Goal: Task Accomplishment & Management: Complete application form

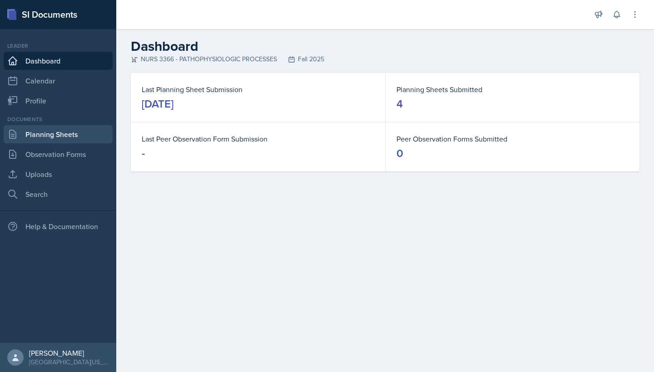
click at [57, 128] on link "Planning Sheets" at bounding box center [58, 134] width 109 height 18
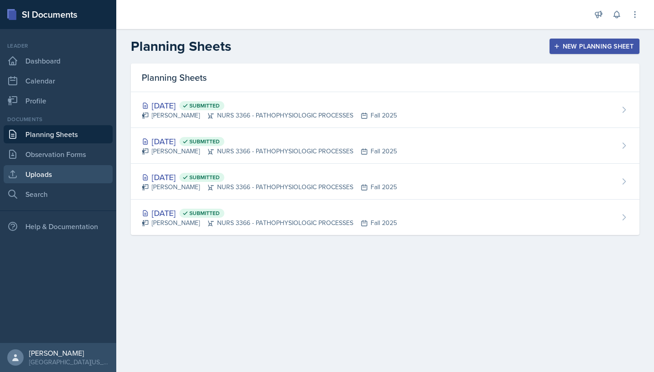
click at [33, 174] on link "Uploads" at bounding box center [58, 174] width 109 height 18
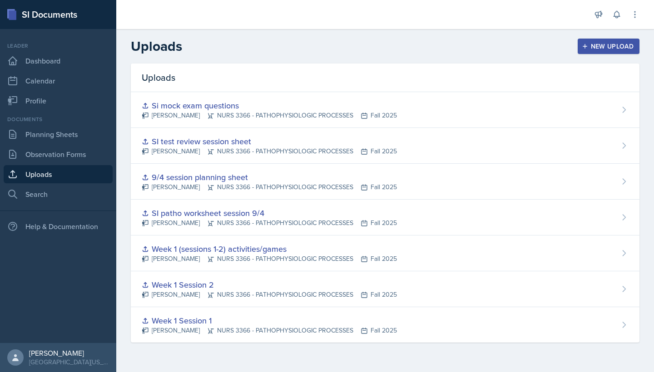
click at [590, 45] on div "New Upload" at bounding box center [609, 46] width 50 height 7
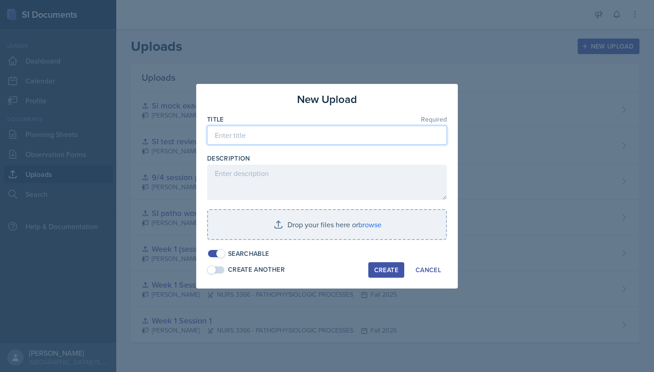
click at [351, 138] on input at bounding box center [327, 135] width 240 height 19
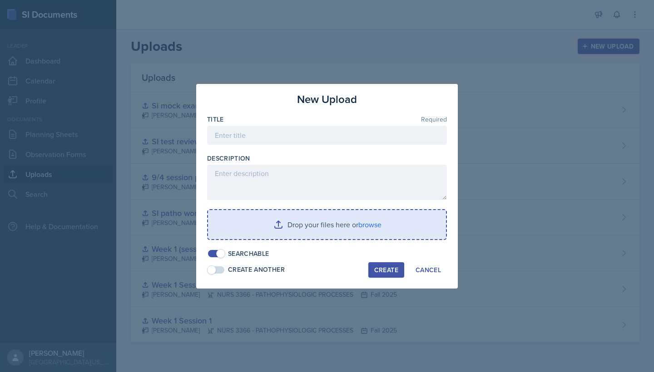
click at [313, 227] on input "file" at bounding box center [327, 224] width 238 height 29
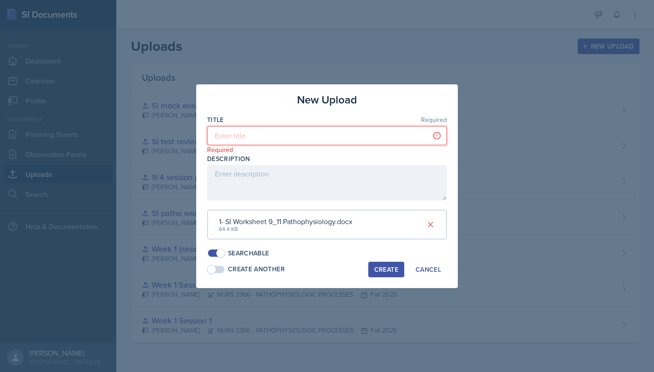
click at [330, 138] on input at bounding box center [327, 135] width 240 height 19
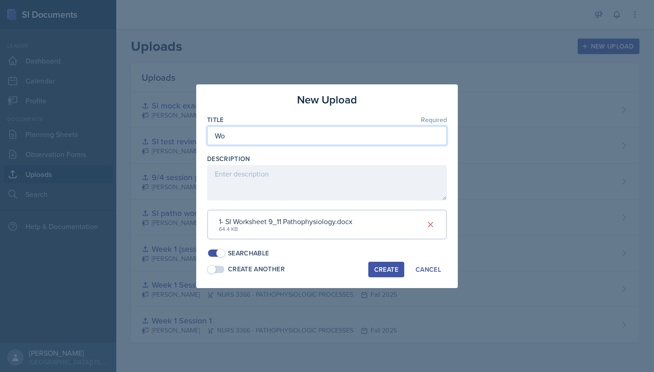
type input "W"
click at [255, 139] on input "SI worksheer 9/11" at bounding box center [327, 135] width 240 height 19
type input "SI worksheet 9/11"
click at [394, 267] on div "Create" at bounding box center [386, 269] width 24 height 7
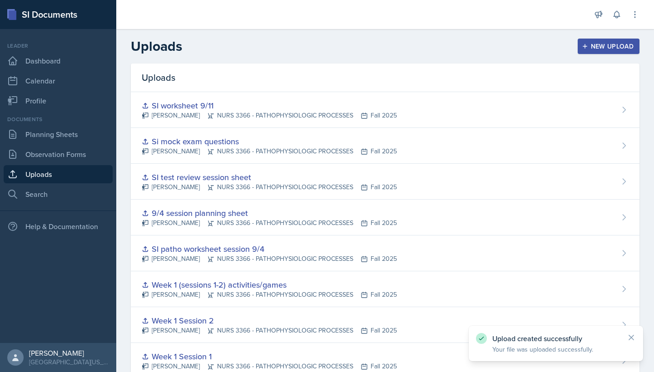
click at [624, 56] on header "Uploads New Upload" at bounding box center [385, 46] width 538 height 35
click at [608, 43] on div "New Upload" at bounding box center [609, 46] width 50 height 7
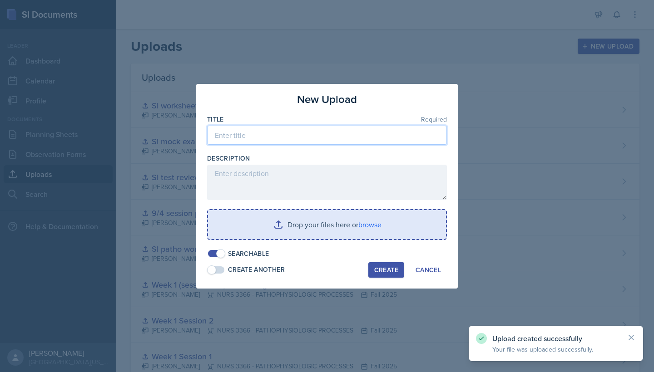
click at [360, 136] on input at bounding box center [327, 135] width 240 height 19
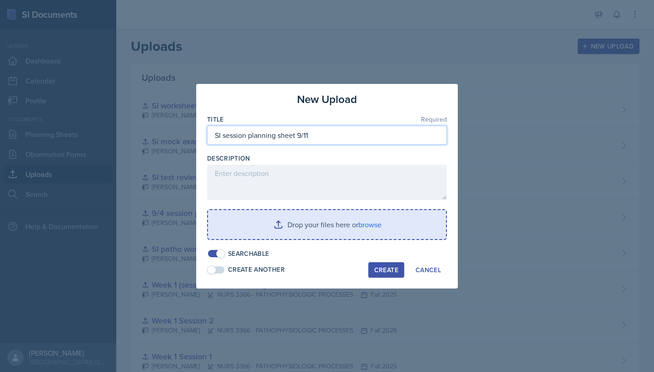
type input "SI session planning sheet 9/11"
click at [315, 233] on input "file" at bounding box center [327, 224] width 238 height 29
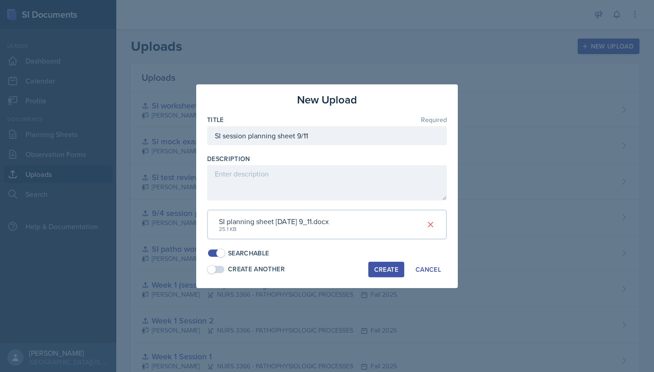
click at [396, 266] on div "Create" at bounding box center [386, 269] width 24 height 7
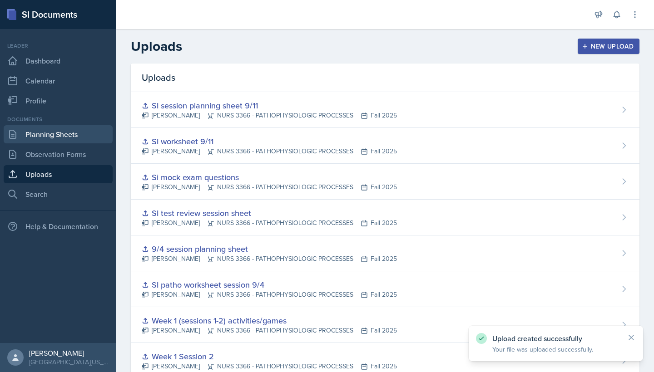
click at [54, 140] on link "Planning Sheets" at bounding box center [58, 134] width 109 height 18
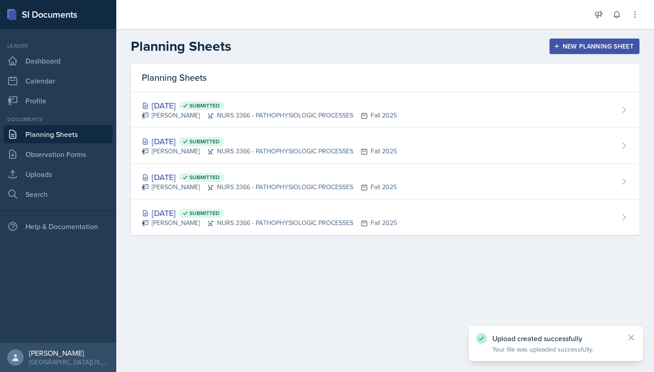
click at [565, 47] on div "New Planning Sheet" at bounding box center [594, 46] width 78 height 7
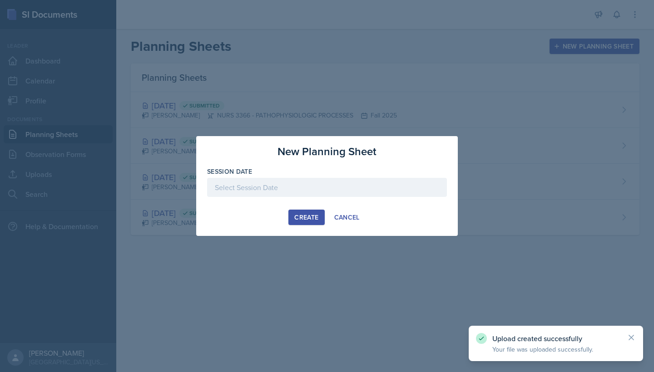
click at [326, 187] on div at bounding box center [327, 187] width 240 height 19
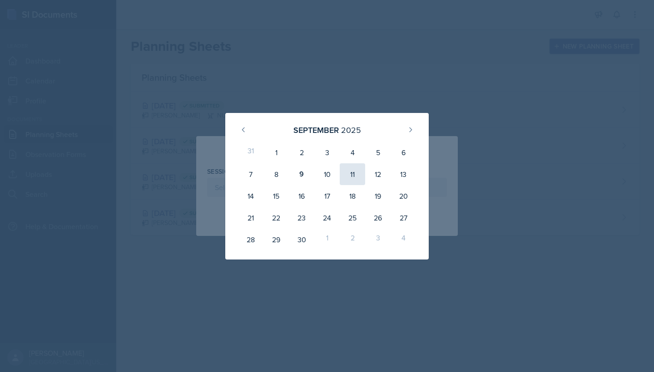
click at [353, 171] on div "11" at bounding box center [352, 175] width 25 height 22
type input "[DATE]"
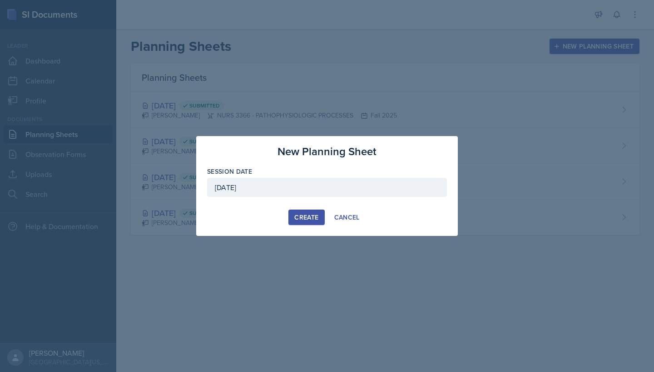
click at [307, 215] on div "Create" at bounding box center [306, 217] width 24 height 7
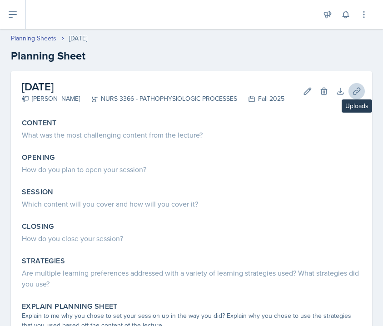
click at [359, 92] on icon at bounding box center [356, 91] width 9 height 9
click at [0, 0] on div at bounding box center [0, 0] width 0 height 0
click at [352, 93] on icon at bounding box center [356, 91] width 9 height 9
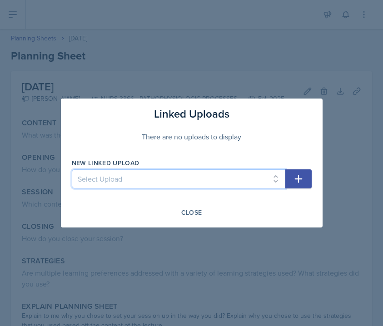
select select "477e9cd6-efb8-4524-b813-ffe0c1c23c9b"
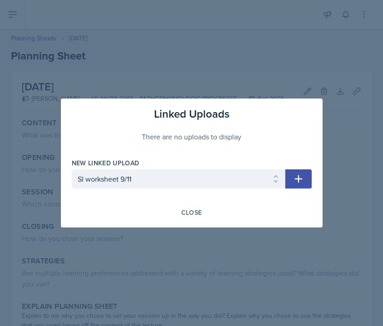
click at [305, 181] on button "button" at bounding box center [298, 178] width 26 height 19
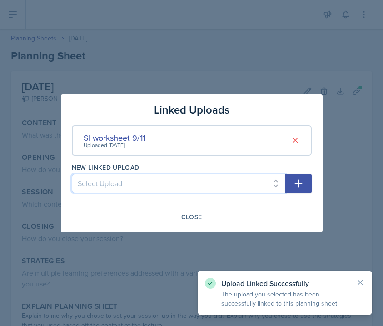
select select "ac6edef7-25d8-408b-8a37-457274b82581"
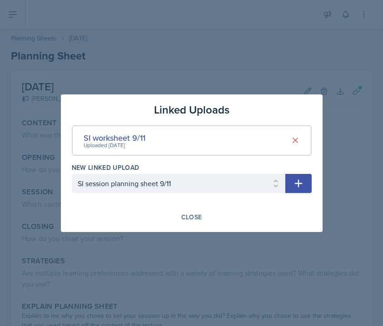
click at [297, 186] on icon "button" at bounding box center [298, 183] width 11 height 11
select select
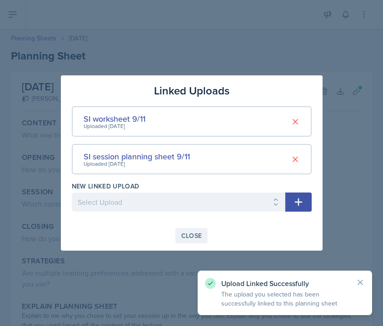
click at [193, 236] on div "Close" at bounding box center [191, 235] width 21 height 7
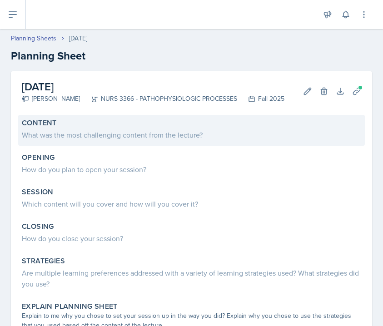
click at [99, 134] on div "What was the most challenging content from the lecture?" at bounding box center [191, 134] width 339 height 11
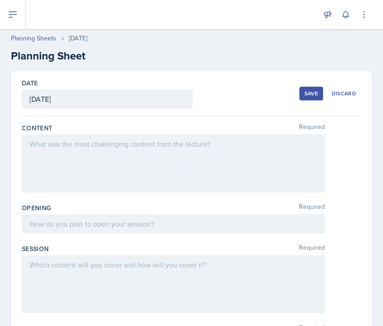
click at [95, 156] on div at bounding box center [173, 163] width 303 height 58
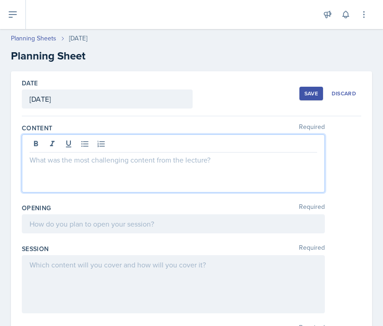
scroll to position [39, 0]
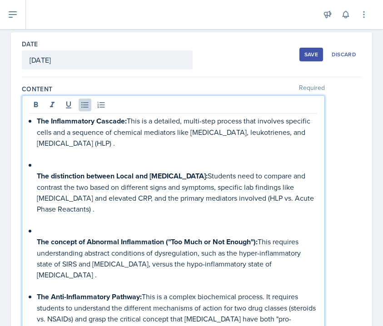
click at [45, 158] on p at bounding box center [177, 154] width 280 height 11
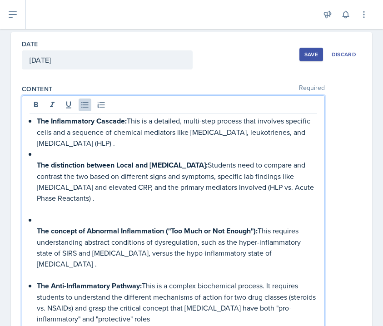
click at [33, 153] on div "The Inflammatory Cascade: This is a detailed, multi-step process that involves …" at bounding box center [173, 225] width 287 height 220
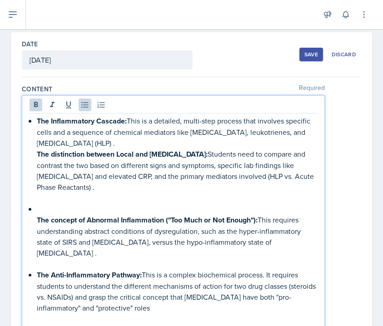
click at [35, 153] on div "The Inflammatory Cascade: This is a detailed, multi-step process that involves …" at bounding box center [173, 219] width 287 height 209
click at [35, 218] on div "The Inflammatory Cascade: This is a detailed, multi-step process that involves …" at bounding box center [173, 219] width 287 height 209
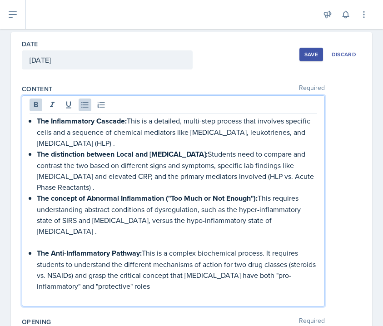
click at [36, 243] on div "The Inflammatory Cascade: This is a detailed, multi-step process that involves …" at bounding box center [173, 208] width 287 height 187
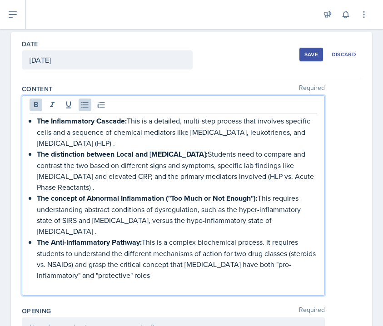
click at [168, 210] on p "The concept of Abnormal Inflammation ("Too Much or Not Enough"): This requires …" at bounding box center [177, 215] width 280 height 44
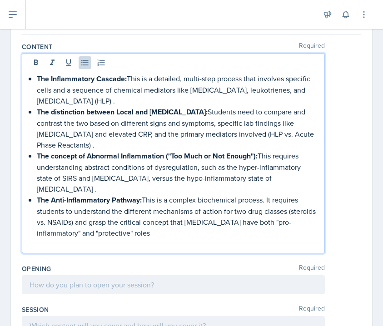
scroll to position [85, 0]
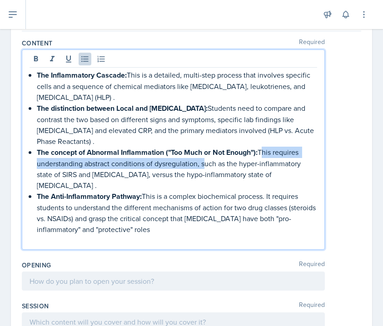
drag, startPoint x: 201, startPoint y: 165, endPoint x: 263, endPoint y: 152, distance: 62.6
click at [263, 152] on p "The concept of Abnormal Inflammation ("Too Much or Not Enough"): This requires …" at bounding box center [177, 169] width 280 height 44
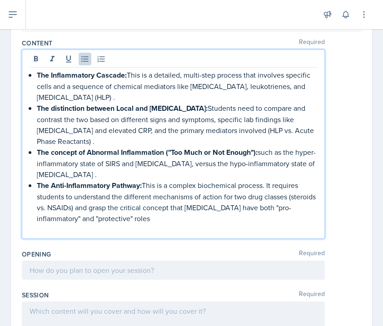
drag, startPoint x: 311, startPoint y: 123, endPoint x: 229, endPoint y: 107, distance: 83.7
click at [229, 107] on p "The distinction between Local and [MEDICAL_DATA]: Students need to compare and …" at bounding box center [177, 125] width 280 height 44
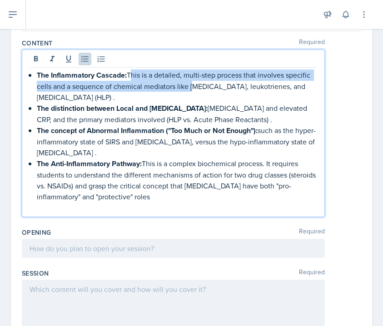
drag, startPoint x: 190, startPoint y: 89, endPoint x: 129, endPoint y: 74, distance: 63.6
click at [129, 74] on p "The Inflammatory Cascade: This is a detailed, multi-step process that involves …" at bounding box center [177, 85] width 280 height 33
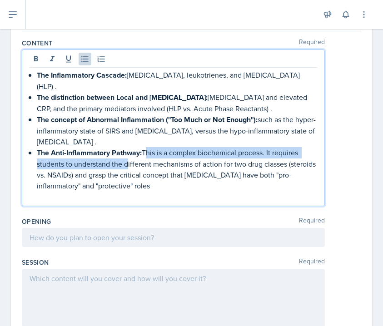
drag, startPoint x: 124, startPoint y: 155, endPoint x: 144, endPoint y: 141, distance: 25.1
click at [144, 147] on p "The Anti-Inflammatory Pathway: This is a complex biochemical process. It requir…" at bounding box center [177, 169] width 280 height 44
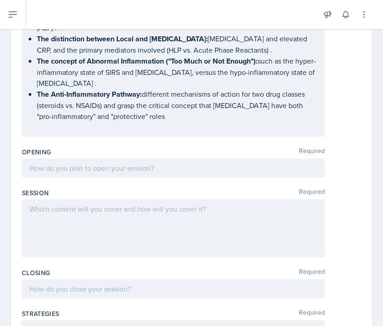
scroll to position [148, 0]
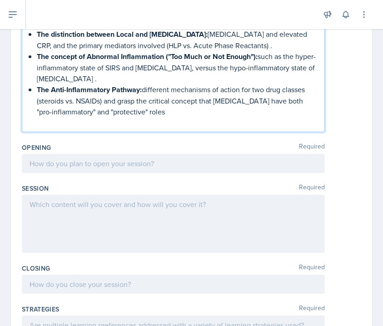
click at [77, 154] on div at bounding box center [173, 163] width 303 height 19
click at [77, 158] on p at bounding box center [173, 163] width 287 height 11
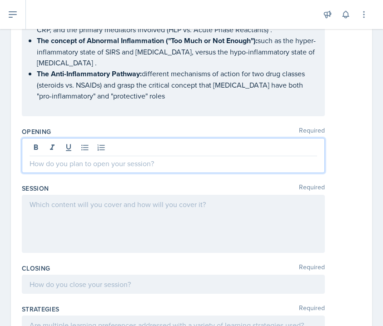
paste div
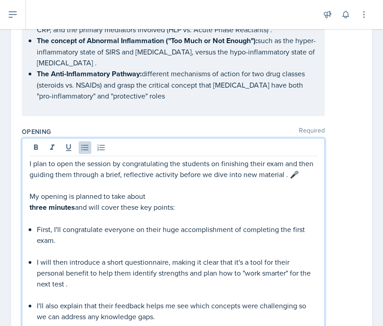
scroll to position [168, 0]
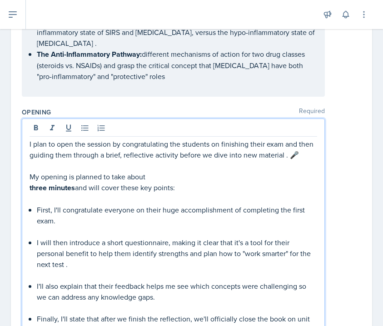
click at [301, 145] on p "I plan to open the session by congratulating the students on finishing their ex…" at bounding box center [173, 150] width 287 height 22
drag, startPoint x: 203, startPoint y: 179, endPoint x: 27, endPoint y: 166, distance: 176.3
click at [27, 166] on div "I plan to open the session by congratulating the students on finishing their ex…" at bounding box center [173, 229] width 303 height 221
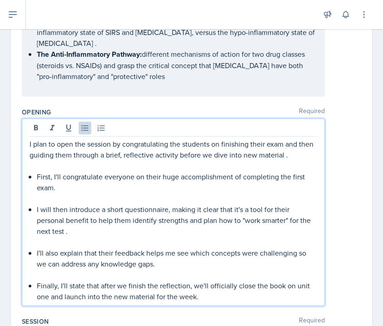
click at [65, 269] on p at bounding box center [177, 274] width 280 height 11
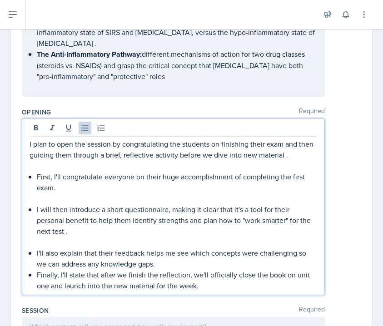
click at [68, 237] on p at bounding box center [177, 242] width 280 height 11
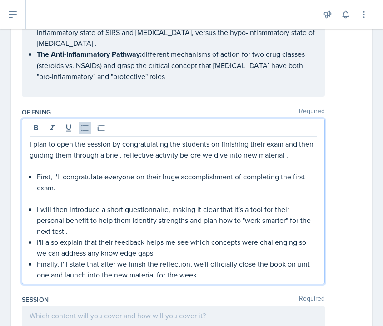
click at [69, 193] on p at bounding box center [177, 198] width 280 height 11
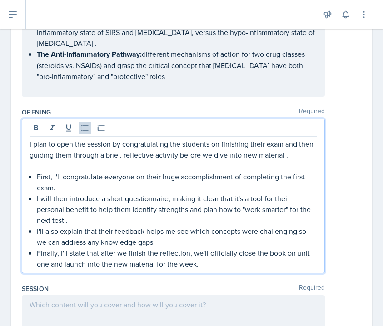
scroll to position [235, 0]
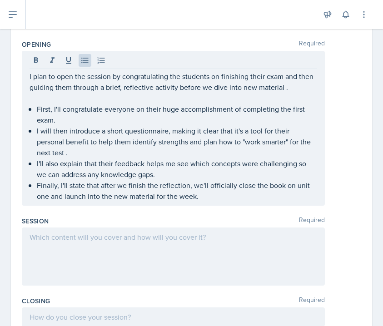
click at [96, 247] on div at bounding box center [173, 257] width 303 height 58
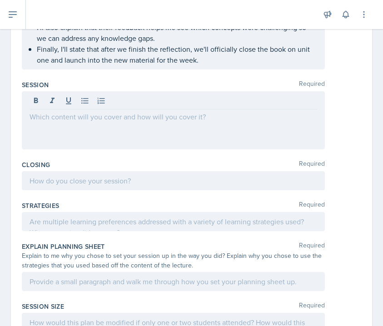
scroll to position [362, 0]
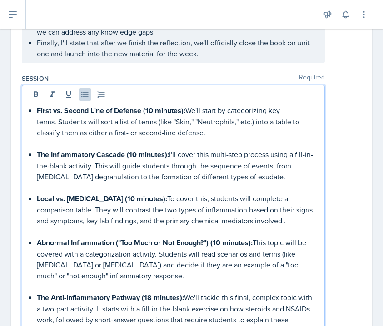
click at [95, 138] on p at bounding box center [177, 143] width 280 height 11
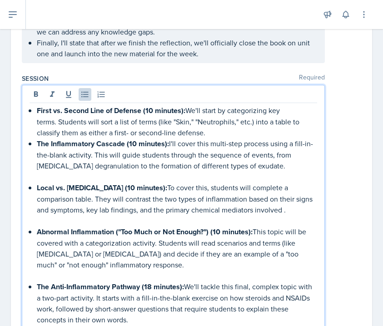
click at [99, 171] on p at bounding box center [177, 176] width 280 height 11
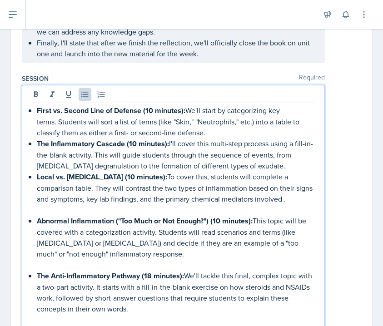
click at [96, 204] on p at bounding box center [177, 209] width 280 height 11
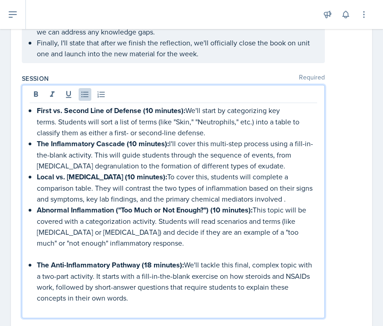
click at [107, 248] on p at bounding box center [177, 253] width 280 height 11
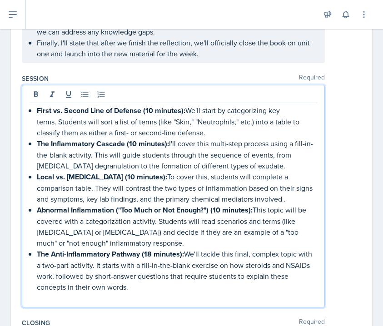
click at [104, 292] on p at bounding box center [173, 297] width 287 height 11
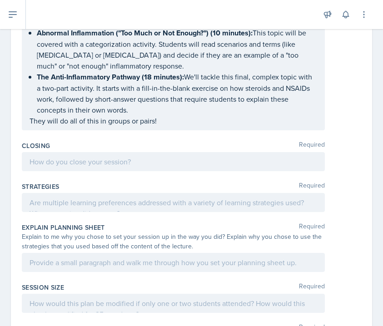
scroll to position [537, 0]
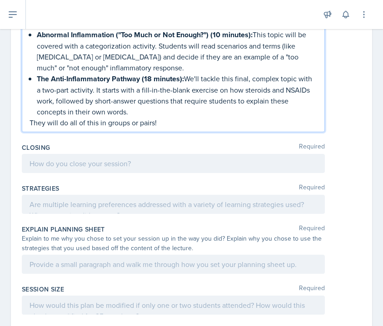
click at [103, 199] on div at bounding box center [173, 204] width 303 height 19
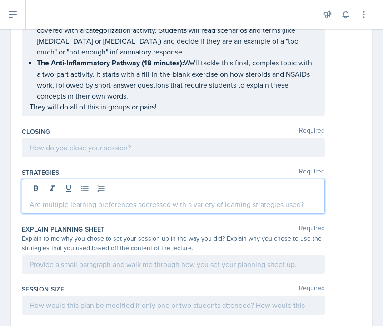
click at [103, 199] on div at bounding box center [173, 196] width 303 height 35
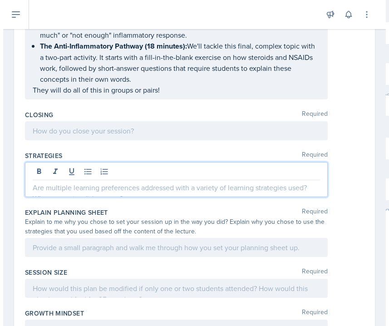
scroll to position [557, 0]
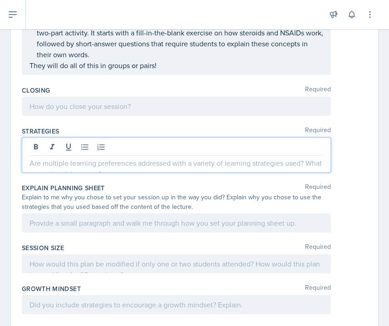
click at [96, 97] on div at bounding box center [176, 106] width 309 height 19
click at [0, 0] on button at bounding box center [0, 0] width 0 height 0
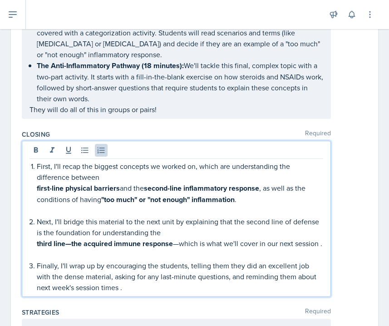
scroll to position [515, 0]
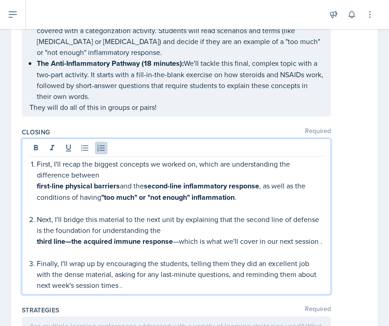
click at [81, 247] on p at bounding box center [180, 252] width 287 height 11
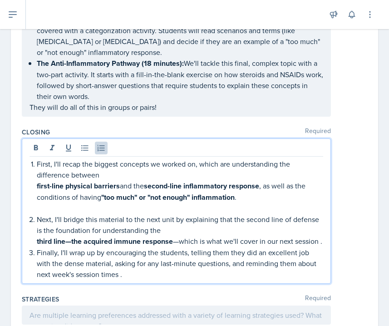
click at [65, 203] on p at bounding box center [180, 208] width 287 height 11
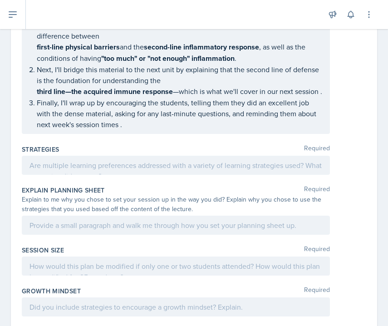
scroll to position [643, 0]
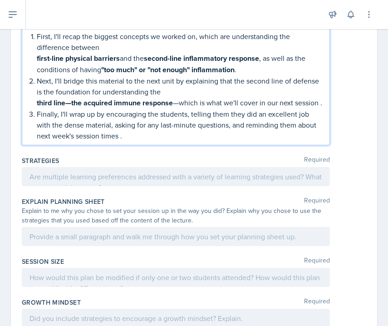
click at [88, 109] on p "third line—the acquired immune response —which is what we'll cover in our next …" at bounding box center [180, 102] width 286 height 11
click at [72, 180] on div at bounding box center [176, 176] width 308 height 19
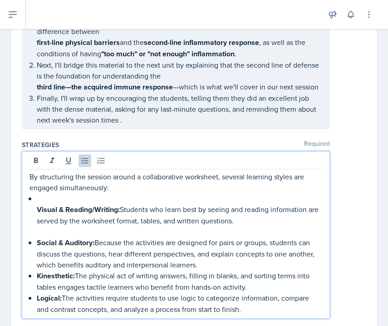
click at [33, 208] on div "By structuring the session around a collaborative worksheet, several learning s…" at bounding box center [176, 243] width 293 height 144
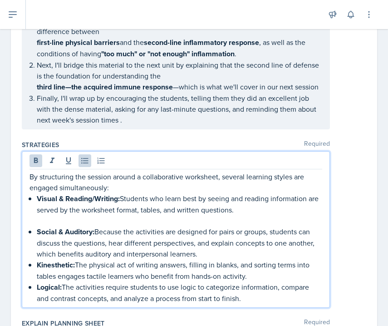
click at [52, 227] on strong "Social & Auditory:" at bounding box center [66, 232] width 58 height 10
click at [41, 226] on p "Social & Auditory: Because the activities are designed for pairs or groups, stu…" at bounding box center [180, 242] width 286 height 33
click at [36, 198] on div "By structuring the session around a collaborative worksheet, several learning s…" at bounding box center [176, 237] width 293 height 133
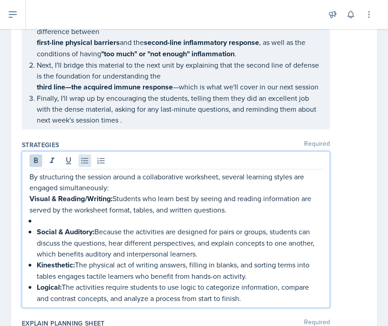
click at [87, 160] on icon at bounding box center [84, 160] width 9 height 9
click at [64, 223] on p at bounding box center [180, 220] width 286 height 11
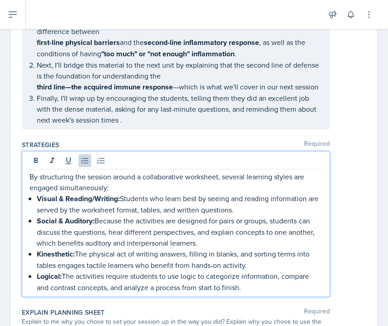
click at [274, 289] on p "Logical: The activities require students to use logic to categorize information…" at bounding box center [180, 282] width 286 height 22
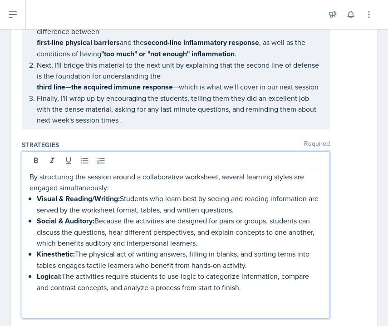
paste div
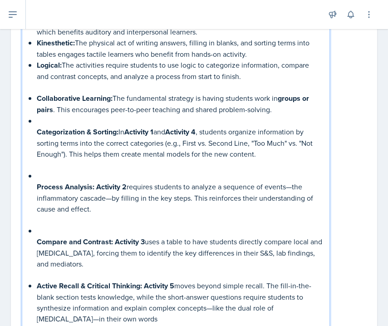
click at [32, 240] on div "By structuring the session around a collaborative worksheet, several learning s…" at bounding box center [176, 142] width 293 height 364
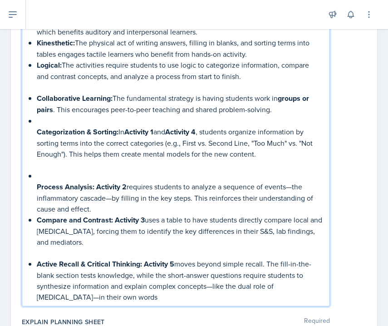
click at [35, 183] on div "By structuring the session around a collaborative worksheet, several learning s…" at bounding box center [176, 131] width 293 height 342
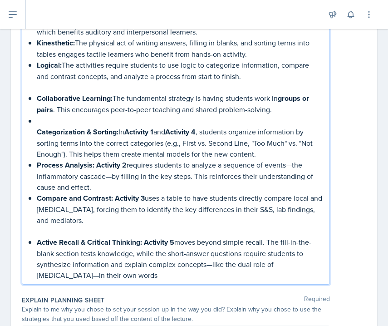
scroll to position [848, 0]
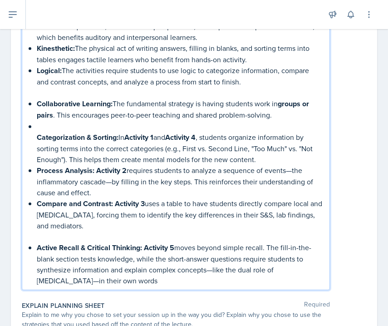
click at [34, 140] on div "By structuring the session around a collaborative worksheet, several learning s…" at bounding box center [176, 125] width 293 height 321
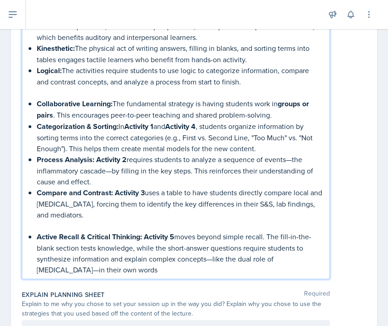
click at [38, 106] on strong "Collaborative Learning:" at bounding box center [75, 104] width 76 height 10
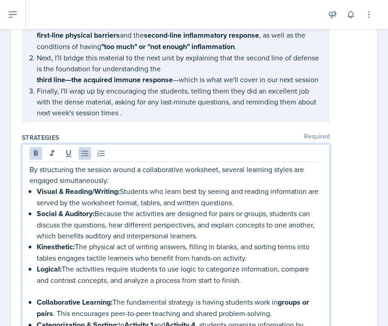
scroll to position [649, 0]
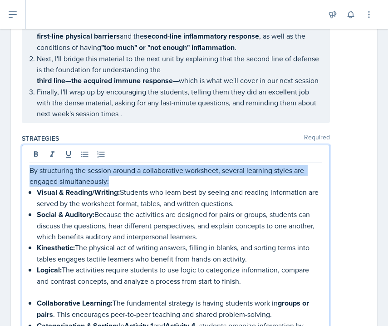
drag, startPoint x: 115, startPoint y: 183, endPoint x: 10, endPoint y: 170, distance: 106.6
click at [10, 170] on div "Date [DATE] [DATE] 31 1 2 3 4 5 6 7 8 9 10 11 12 13 14 15 16 17 18 19 20 21 22 …" at bounding box center [194, 80] width 388 height 1316
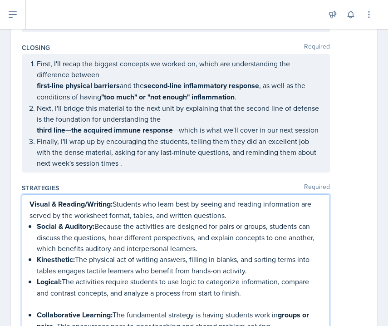
scroll to position [580, 0]
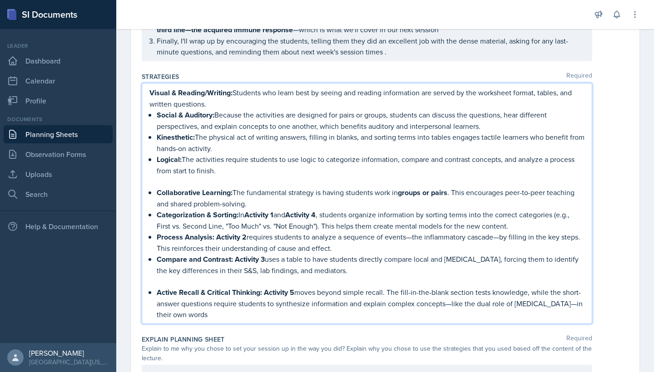
drag, startPoint x: 155, startPoint y: 118, endPoint x: 143, endPoint y: 114, distance: 12.8
click at [143, 114] on div "Visual & Reading/Writing: Students who learn best by seeing and reading informa…" at bounding box center [367, 203] width 451 height 241
click at [150, 96] on strong "Visual & Reading/Writing:" at bounding box center [190, 93] width 83 height 10
click at [284, 61] on div "Closing Required First, I'll recap the biggest concepts we worked on, which are…" at bounding box center [385, 15] width 487 height 108
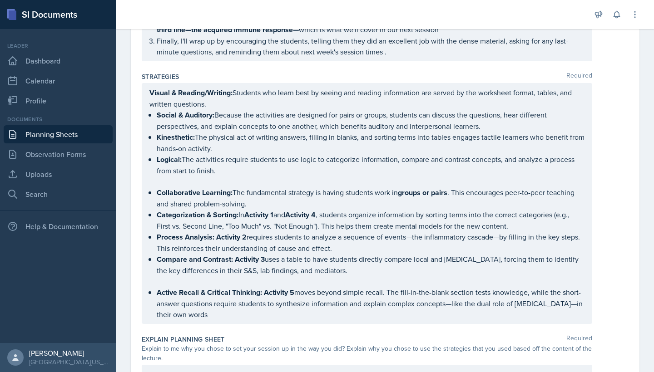
click at [238, 138] on ul "Social & Auditory: Because the activities are designed for pairs or groups, stu…" at bounding box center [371, 142] width 428 height 67
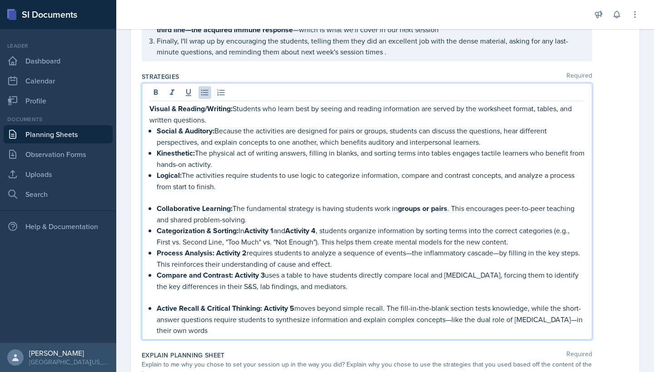
click at [149, 107] on strong "Visual & Reading/Writing:" at bounding box center [190, 109] width 83 height 10
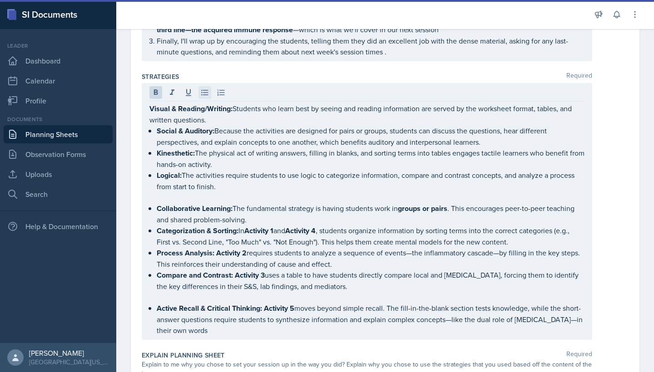
click at [200, 96] on icon at bounding box center [204, 92] width 9 height 9
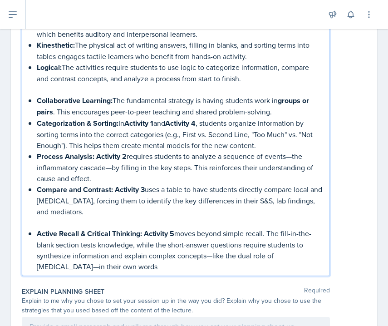
scroll to position [852, 0]
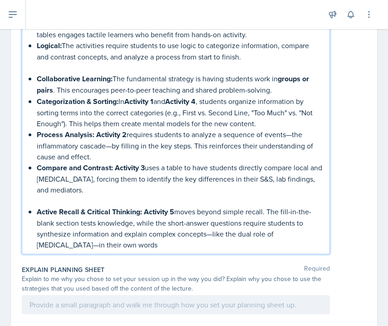
click at [45, 202] on p at bounding box center [180, 200] width 286 height 11
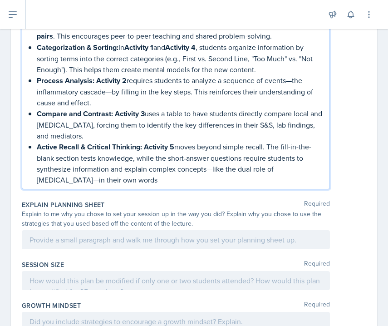
scroll to position [907, 0]
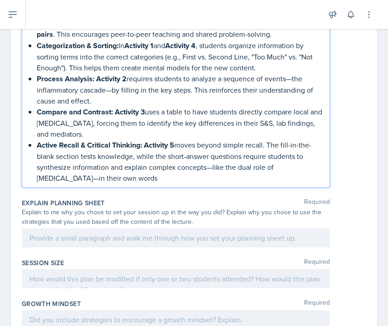
click at [109, 235] on div at bounding box center [176, 237] width 308 height 19
click at [109, 235] on p at bounding box center [176, 238] width 293 height 11
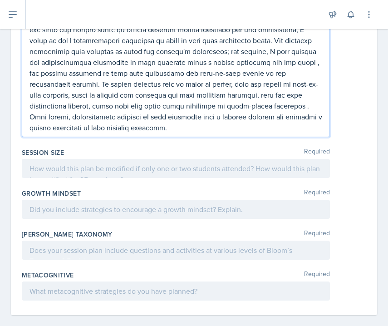
scroll to position [1137, 0]
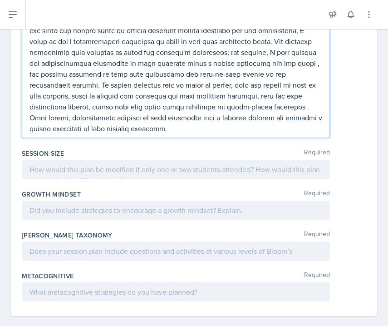
click at [74, 174] on div at bounding box center [176, 169] width 308 height 19
click at [74, 174] on p at bounding box center [176, 169] width 293 height 11
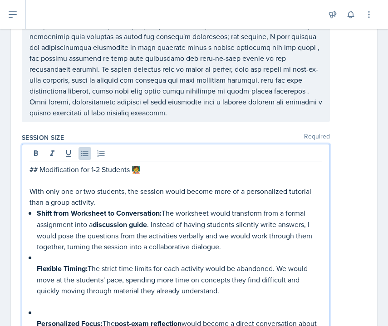
scroll to position [1429, 0]
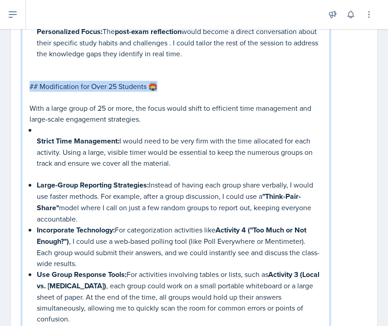
drag, startPoint x: 167, startPoint y: 89, endPoint x: 12, endPoint y: 86, distance: 155.4
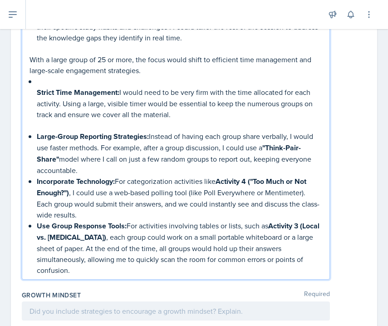
click at [34, 94] on div "## Modification for 1-2 Students 🧑‍🏫 With only one or two students, the session…" at bounding box center [176, 66] width 293 height 420
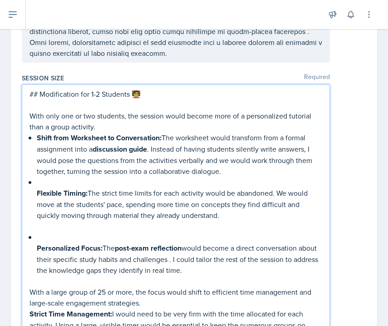
scroll to position [1212, 0]
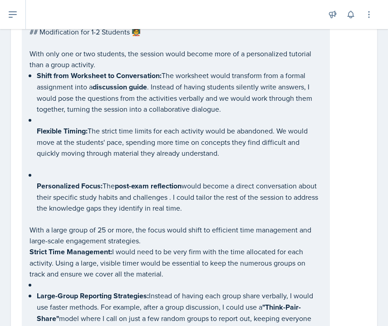
scroll to position [1259, 0]
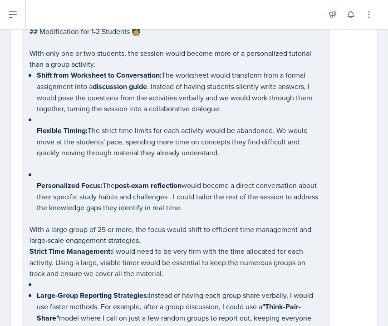
click at [26, 258] on div "## Modification for 1-2 Students 🧑‍🏫 With only one or two students, the session…" at bounding box center [176, 230] width 308 height 417
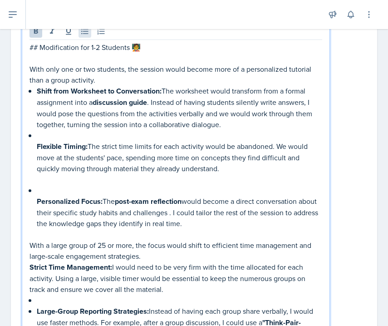
click at [84, 34] on icon at bounding box center [84, 31] width 9 height 9
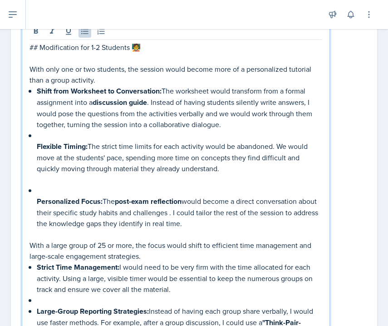
click at [43, 301] on p at bounding box center [180, 300] width 286 height 11
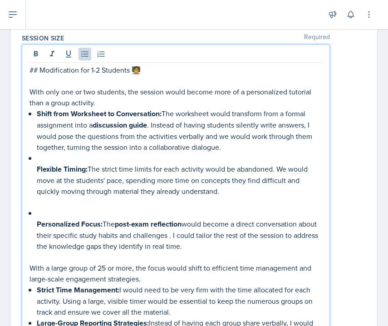
scroll to position [1229, 0]
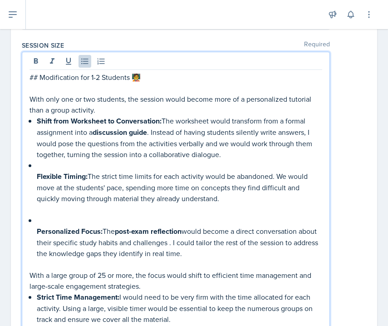
click at [33, 233] on div "## Modification for 1-2 Students 🧑‍🏫 With only one or two students, the session…" at bounding box center [176, 271] width 293 height 398
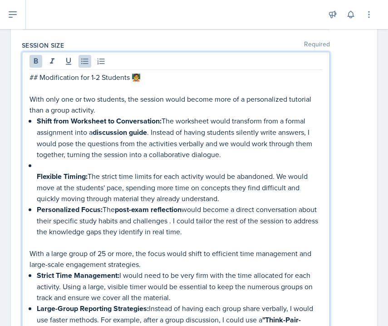
click at [36, 176] on div "## Modification for 1-2 Students 🧑‍🏫 With only one or two students, the session…" at bounding box center [176, 260] width 293 height 376
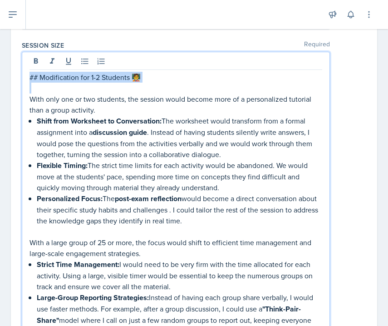
drag, startPoint x: 154, startPoint y: 89, endPoint x: 15, endPoint y: 79, distance: 139.4
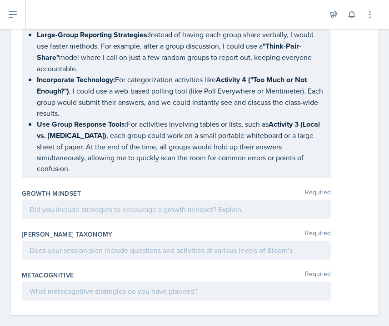
scroll to position [1118, 0]
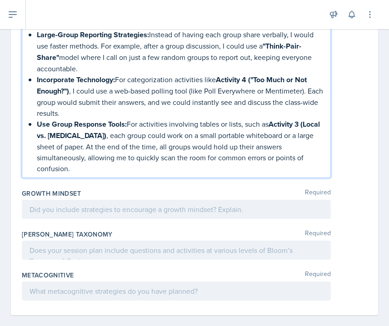
click at [89, 189] on div "Growth Mindset Required" at bounding box center [194, 193] width 345 height 9
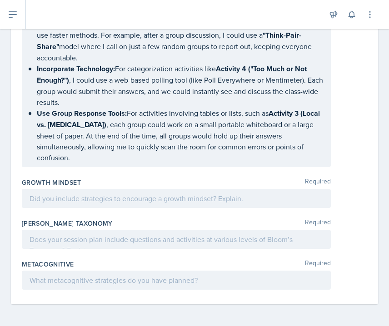
scroll to position [1454, 0]
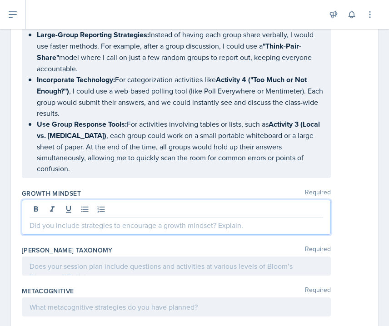
click at [103, 200] on div at bounding box center [176, 217] width 309 height 35
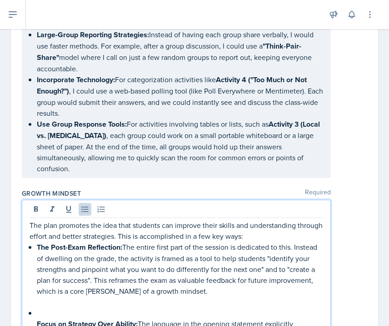
scroll to position [1547, 0]
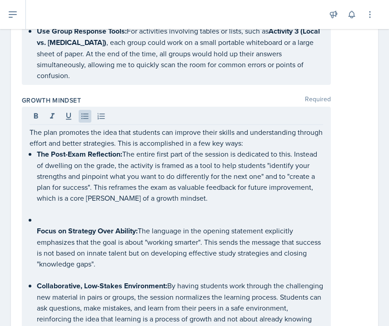
click at [24, 217] on div "The plan promotes the idea that students can improve their skills and understan…" at bounding box center [176, 223] width 309 height 233
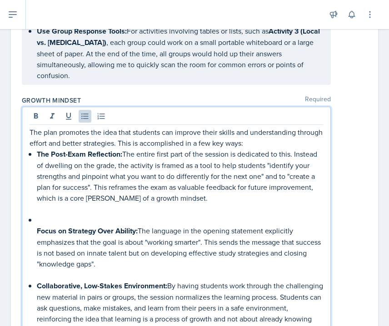
click at [30, 219] on div "The plan promotes the idea that students can improve their skills and understan…" at bounding box center [176, 231] width 293 height 208
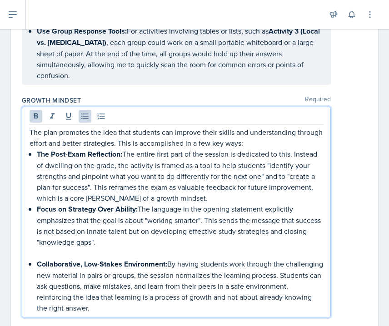
click at [38, 259] on strong "Collaborative, Low-Stakes Environment:" at bounding box center [102, 264] width 130 height 10
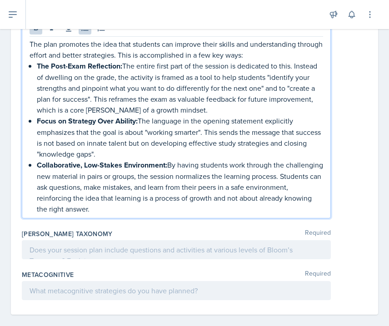
scroll to position [1635, 0]
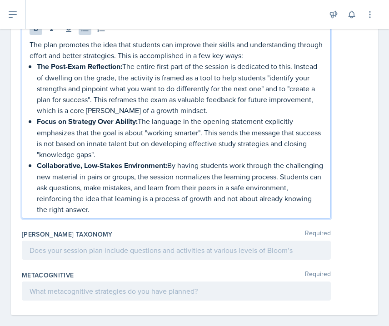
click at [76, 241] on div at bounding box center [176, 250] width 309 height 19
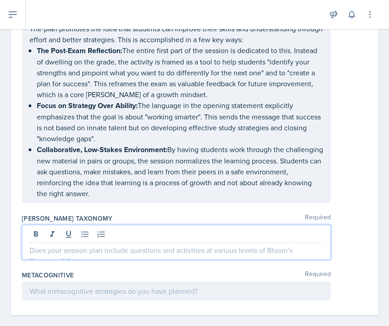
paste div
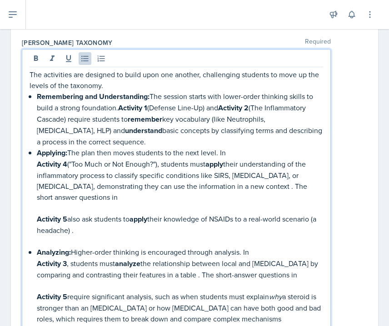
click at [30, 297] on div "The activities are designed to build upon one another, challenging students to …" at bounding box center [176, 196] width 293 height 255
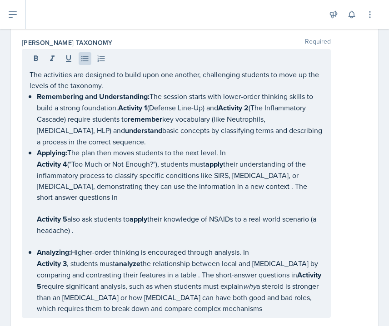
click at [29, 203] on div "The activities are designed to build upon one another, challenging students to …" at bounding box center [176, 183] width 309 height 269
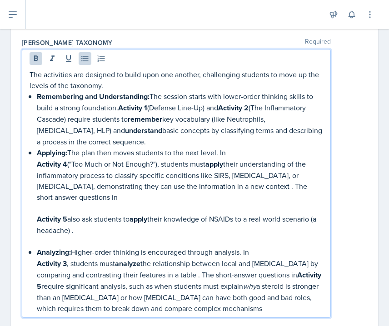
click at [32, 211] on div "The activities are designed to build upon one another, challenging students to …" at bounding box center [176, 191] width 293 height 245
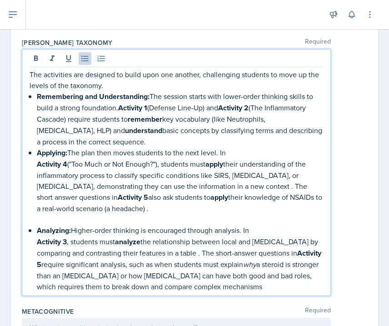
click at [46, 214] on p at bounding box center [180, 219] width 286 height 11
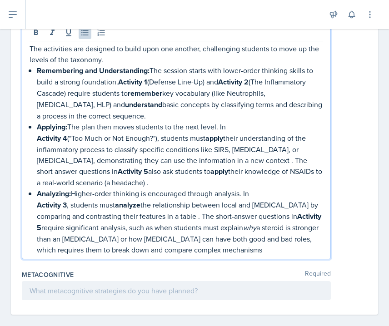
scroll to position [1836, 0]
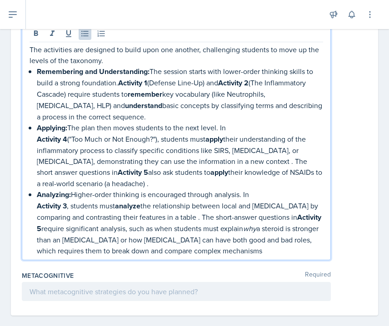
click at [243, 227] on em "why" at bounding box center [249, 228] width 13 height 10
click at [90, 284] on div at bounding box center [176, 291] width 309 height 19
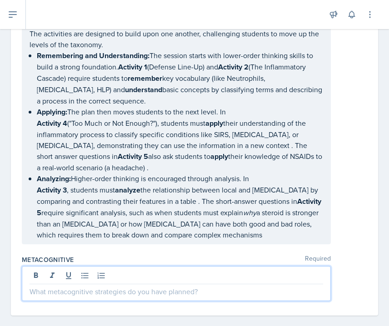
click at [86, 286] on p at bounding box center [176, 291] width 293 height 11
paste div
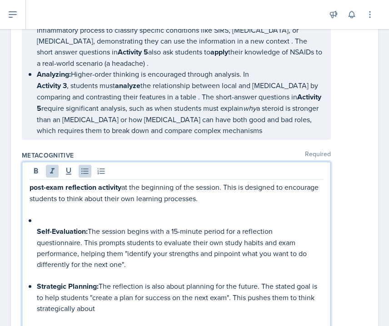
click at [31, 319] on div "post-exam reflection activity at the beginning of the session. This is designed…" at bounding box center [176, 259] width 293 height 154
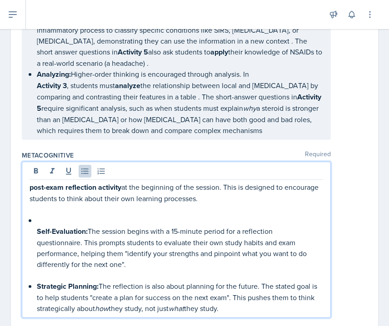
click at [40, 270] on p at bounding box center [180, 275] width 286 height 11
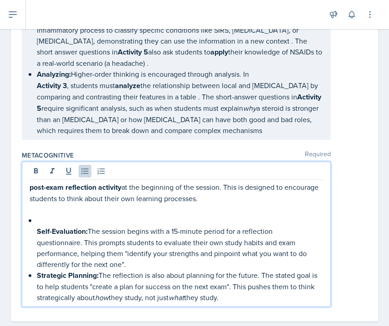
click at [55, 215] on p at bounding box center [180, 220] width 286 height 11
click at [34, 218] on div "post-exam reflection activity at the beginning of the session. This is designed…" at bounding box center [176, 242] width 293 height 121
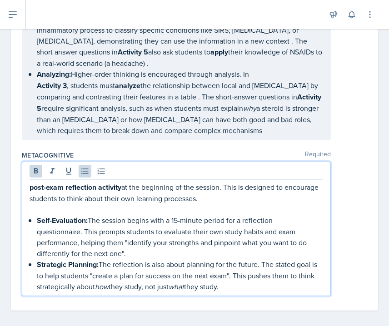
scroll to position [1935, 0]
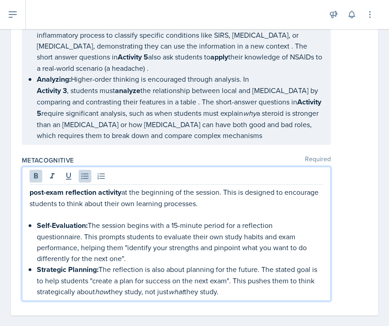
click at [39, 209] on p at bounding box center [176, 214] width 293 height 11
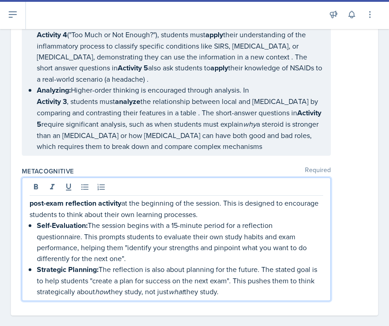
click at [244, 281] on p "Strategic Planning: The reflection is also about planning for the future. The s…" at bounding box center [180, 280] width 286 height 33
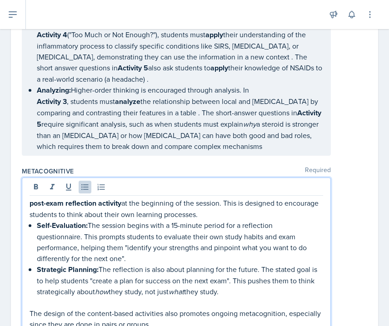
scroll to position [2095, 0]
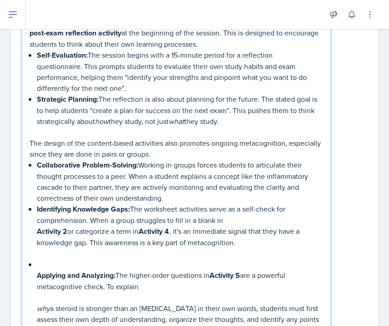
click at [30, 260] on div "post-exam reflection activity at the beginning of the session. This is designed…" at bounding box center [176, 181] width 293 height 308
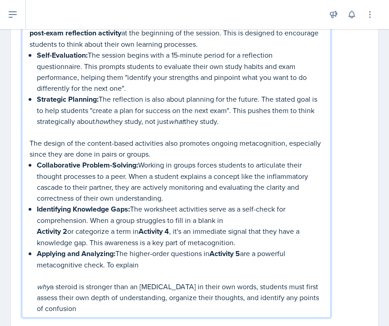
click at [30, 278] on div "post-exam reflection activity at the beginning of the session. This is designed…" at bounding box center [176, 170] width 293 height 287
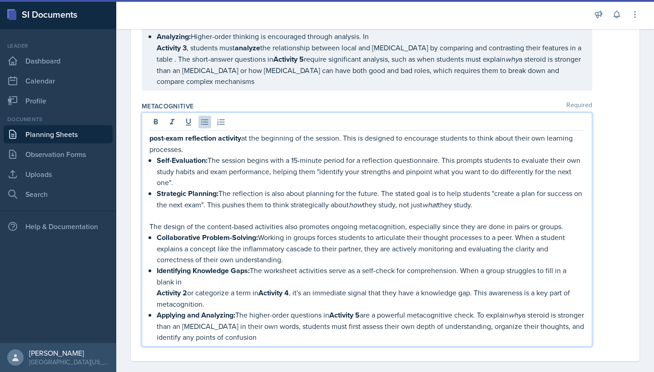
scroll to position [0, 0]
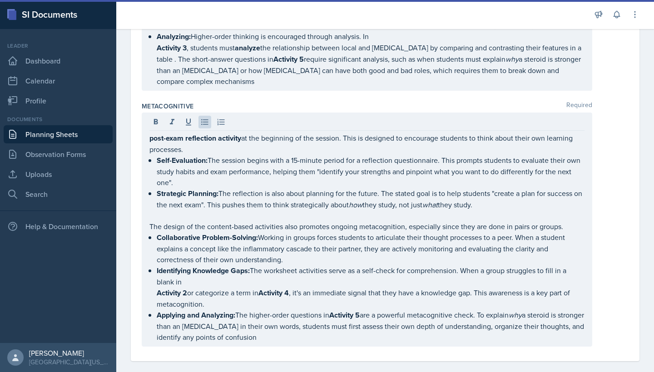
click at [600, 220] on div "post-exam reflection activity at the beginning of the session. This is designed…" at bounding box center [385, 230] width 487 height 234
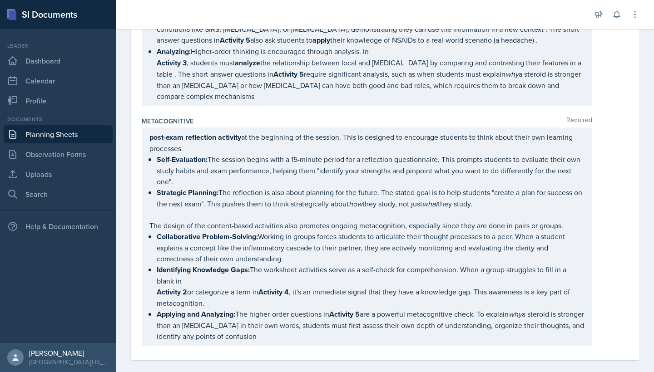
scroll to position [1523, 0]
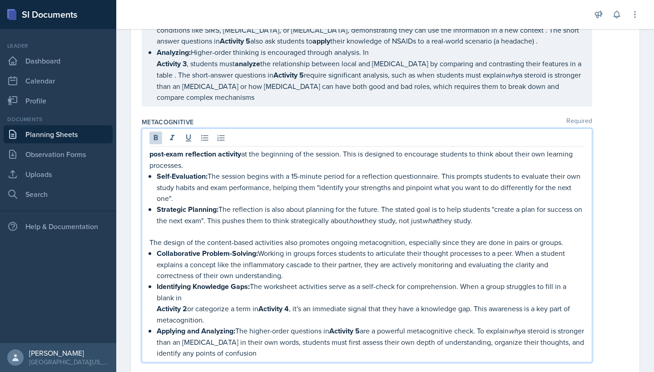
click at [155, 129] on div "post-exam reflection activity at the beginning of the session. This is designed…" at bounding box center [367, 246] width 451 height 234
click at [379, 114] on div "Metacognitive Required Post-exam reflection activity at the beginning of the se…" at bounding box center [385, 242] width 487 height 256
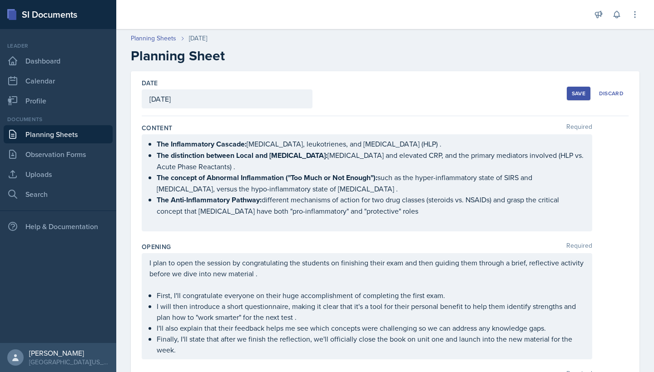
scroll to position [0, 0]
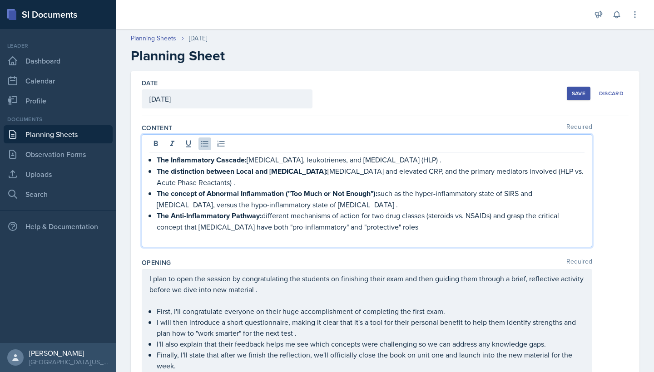
click at [463, 223] on div "The Inflammatory Cascade: [MEDICAL_DATA], leukotrienes, and [MEDICAL_DATA] (HLP…" at bounding box center [366, 198] width 435 height 89
click at [463, 244] on div "The Inflammatory Cascade: [MEDICAL_DATA], leukotrienes, and [MEDICAL_DATA] (HLP…" at bounding box center [367, 190] width 451 height 113
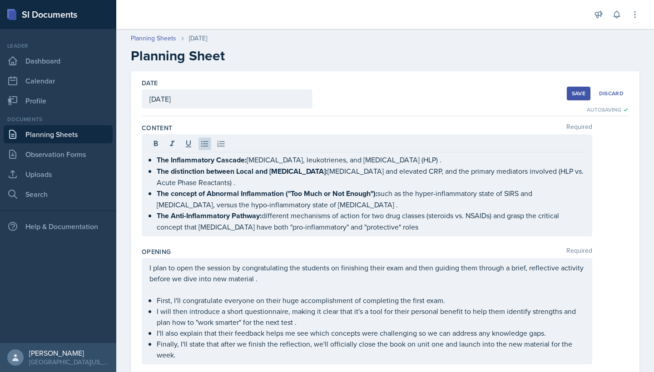
click at [615, 243] on div "Content Required The Inflammatory Cascade: [MEDICAL_DATA], leukotrienes, and [M…" at bounding box center [385, 182] width 487 height 124
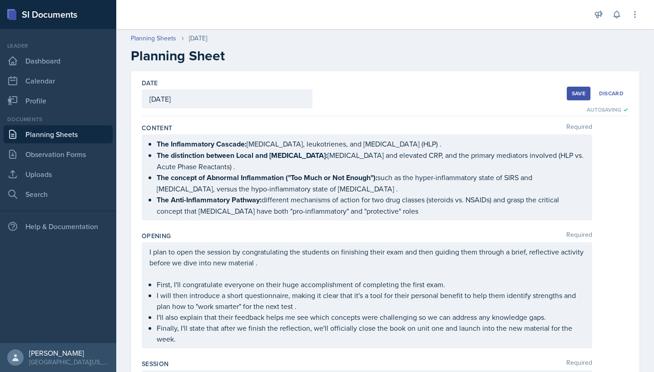
click at [577, 91] on div "Save" at bounding box center [579, 93] width 14 height 7
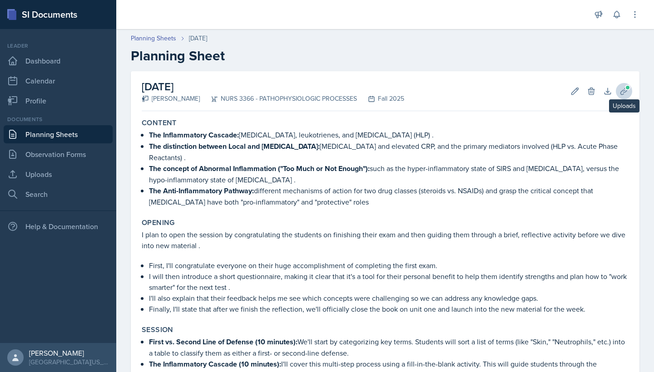
click at [621, 90] on icon at bounding box center [623, 91] width 9 height 9
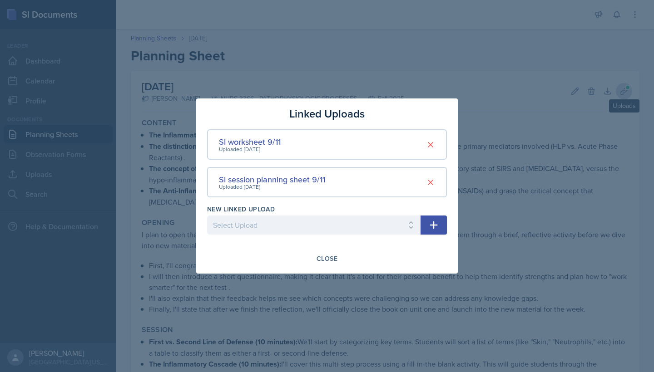
click at [621, 90] on div at bounding box center [327, 186] width 654 height 372
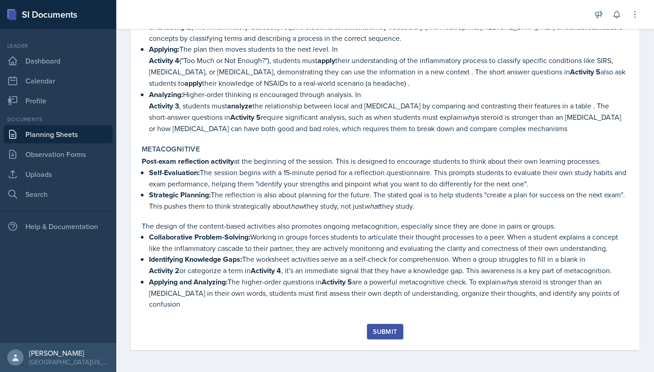
scroll to position [1272, 0]
click at [392, 335] on div "Submit" at bounding box center [385, 331] width 24 height 7
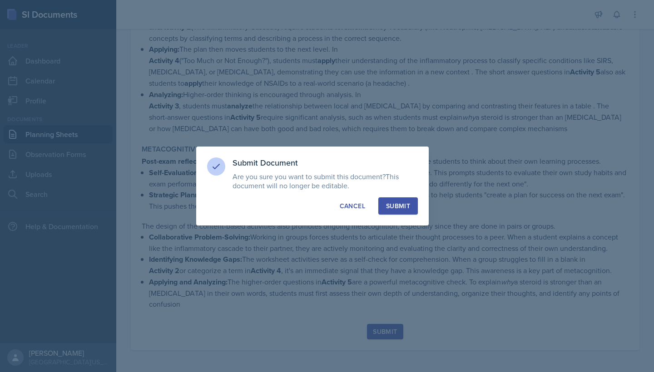
click at [391, 206] on div "Submit" at bounding box center [398, 206] width 24 height 9
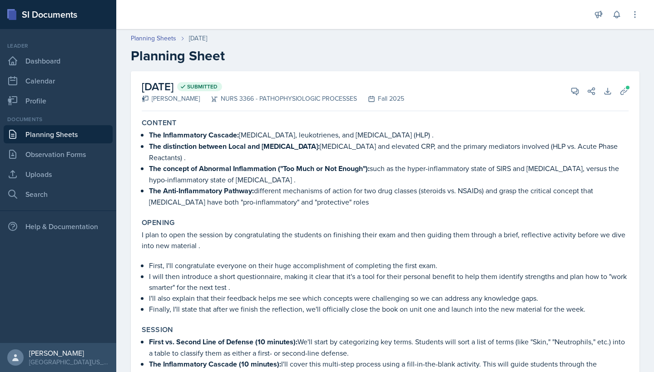
scroll to position [0, 0]
click at [63, 60] on link "Dashboard" at bounding box center [58, 61] width 109 height 18
